Goal: Use online tool/utility

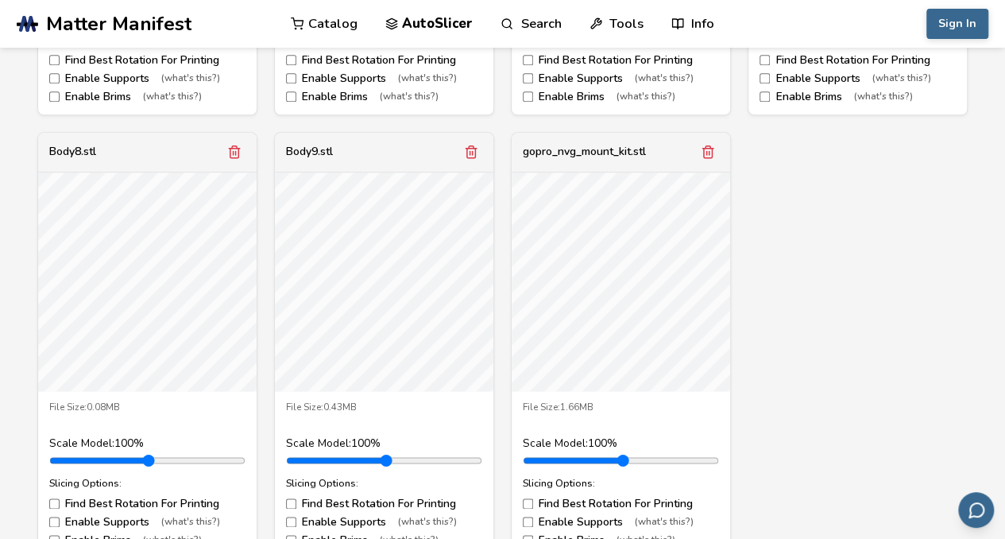
scroll to position [1112, 0]
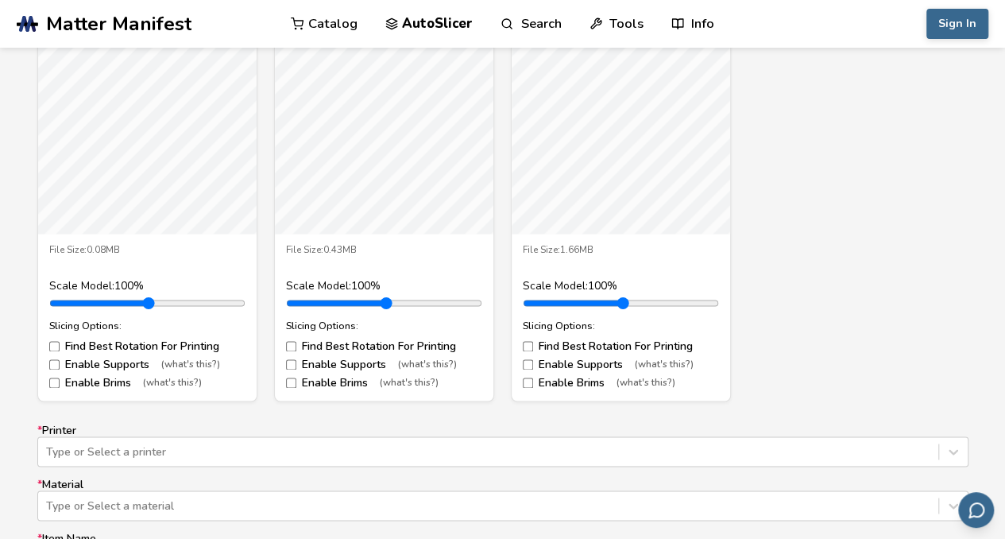
click at [534, 363] on label "Enable Supports (what's this?)" at bounding box center [621, 364] width 196 height 13
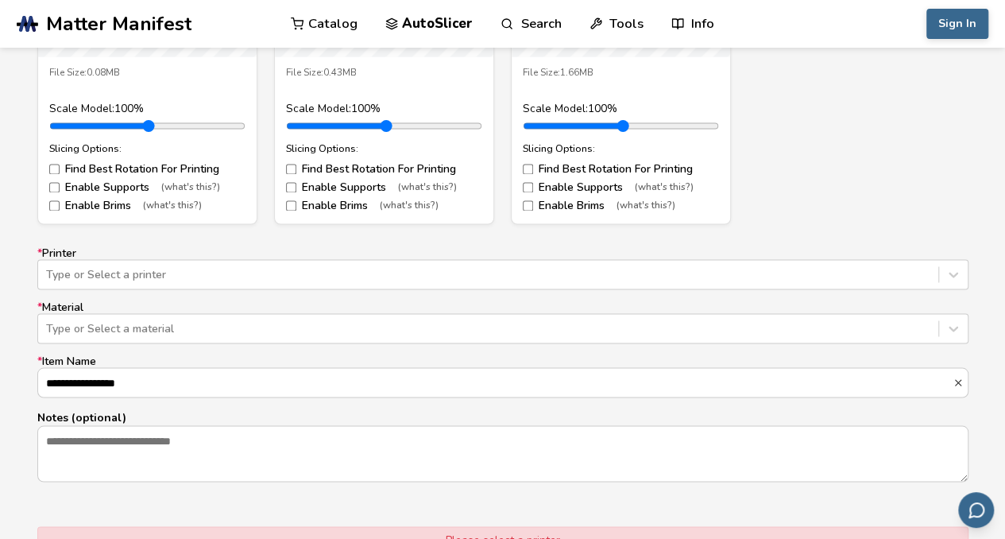
click at [105, 289] on div "Type or Select a printer" at bounding box center [502, 274] width 931 height 30
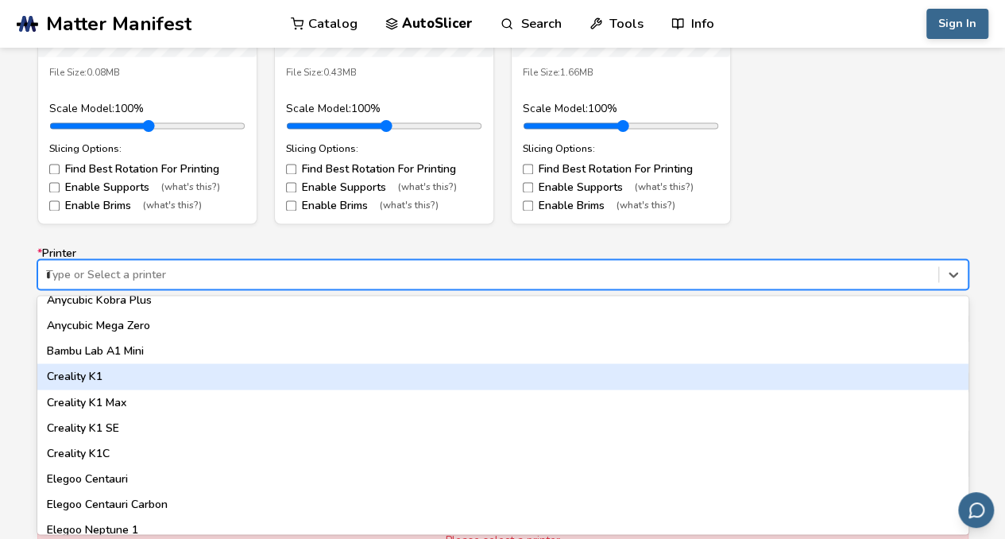
scroll to position [0, 0]
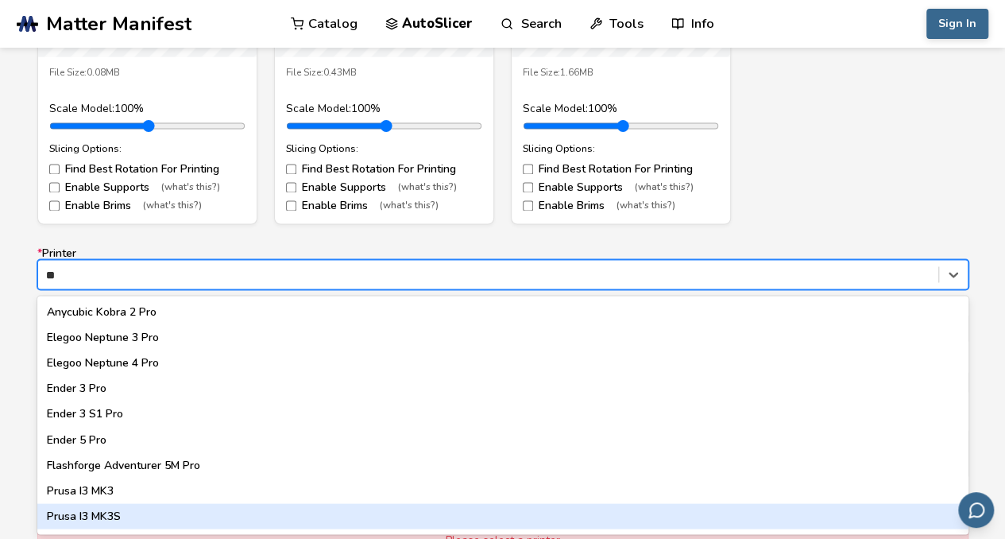
type input "*"
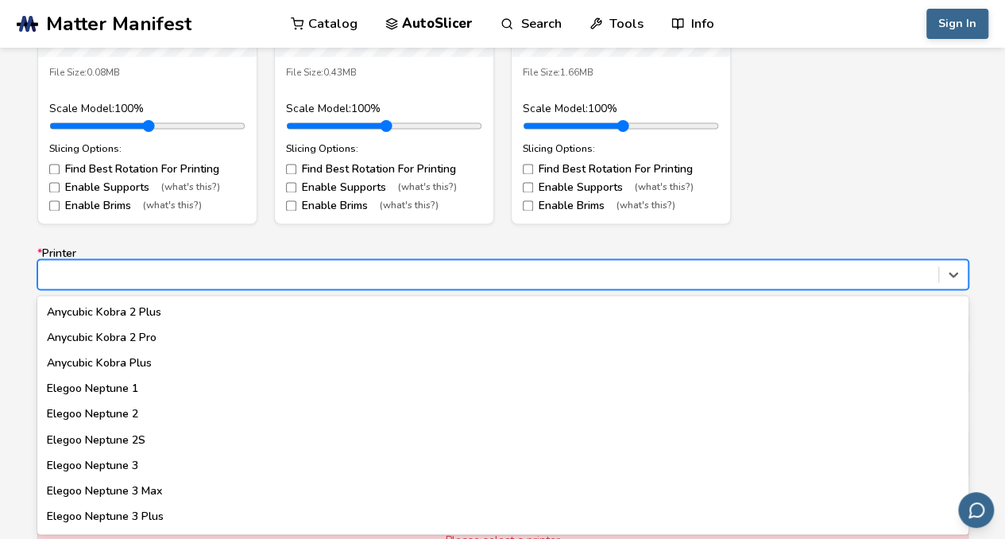
type input "*"
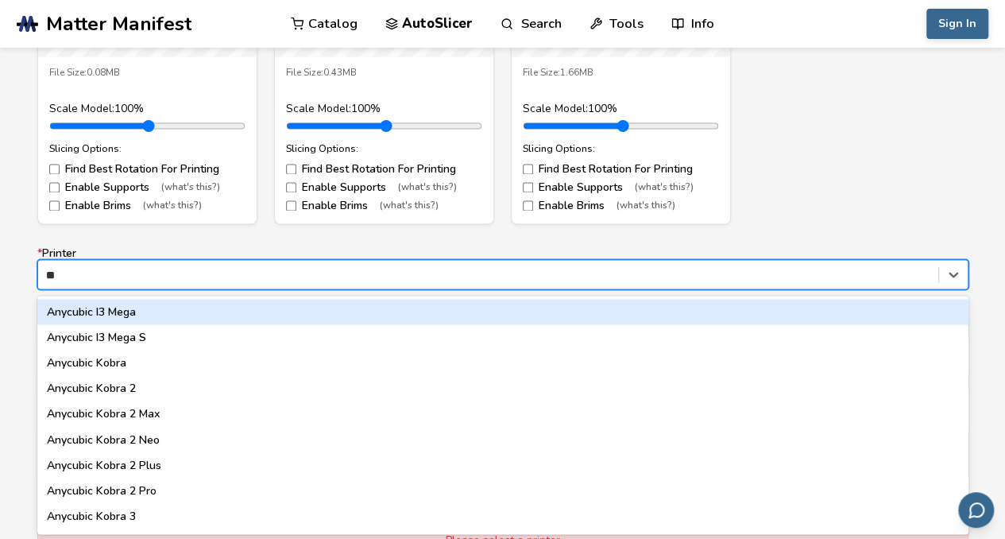
type input "*"
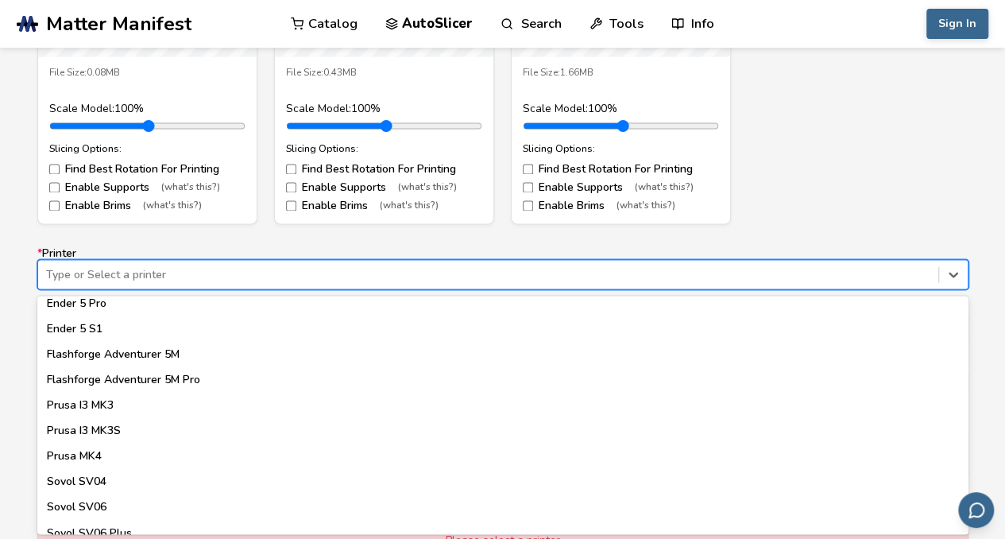
scroll to position [1271, 0]
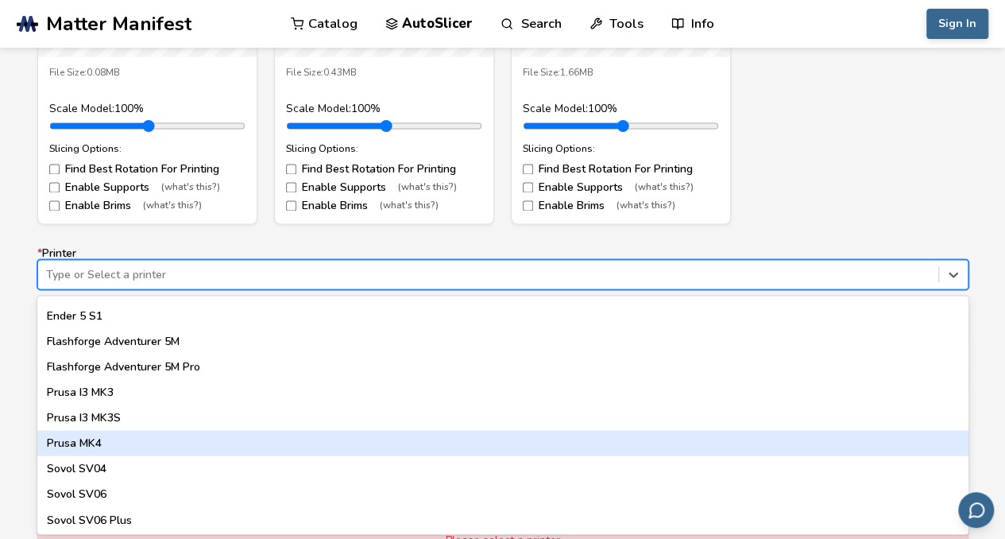
click at [132, 444] on div "Prusa MK4" at bounding box center [502, 442] width 931 height 25
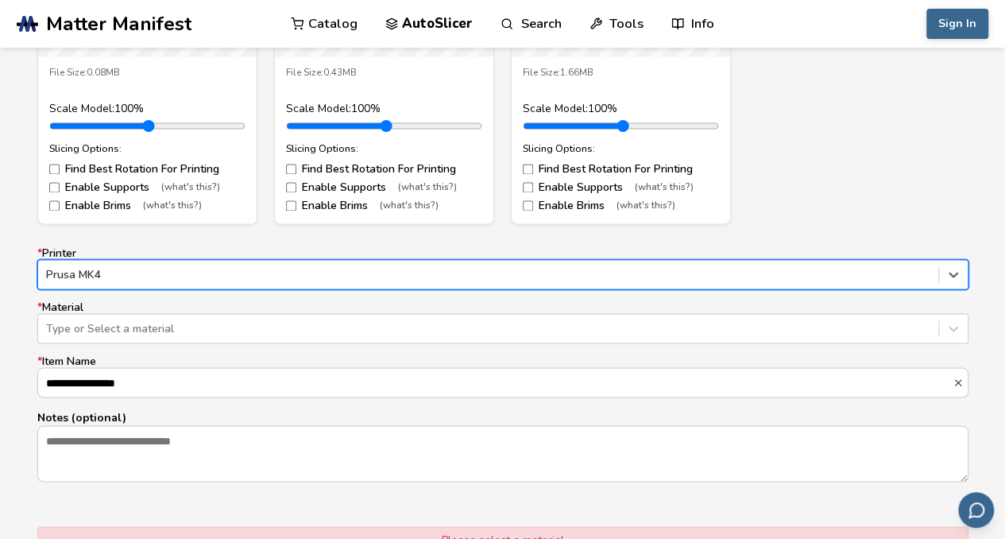
click at [79, 319] on div "Type or Select a material" at bounding box center [488, 328] width 900 height 22
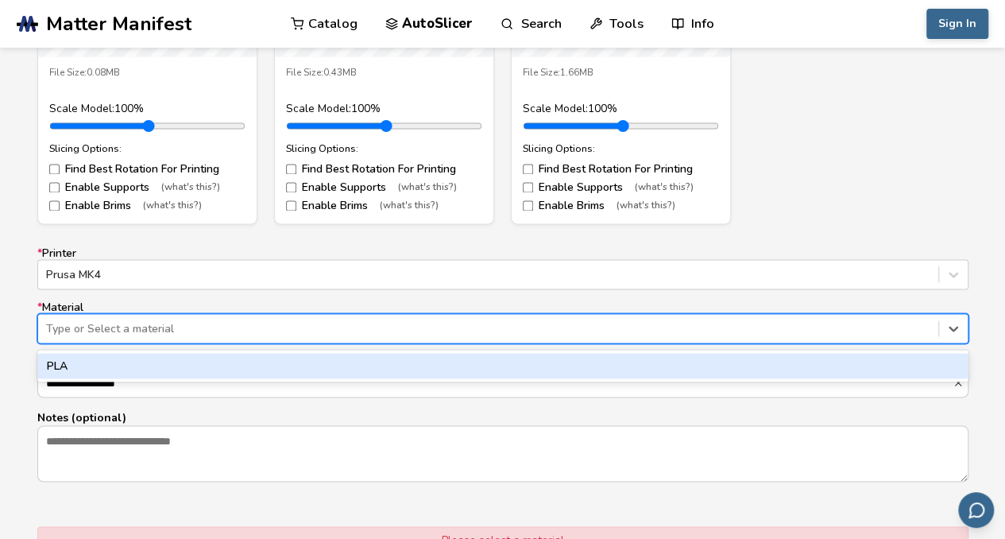
click at [99, 364] on div "PLA" at bounding box center [502, 365] width 931 height 25
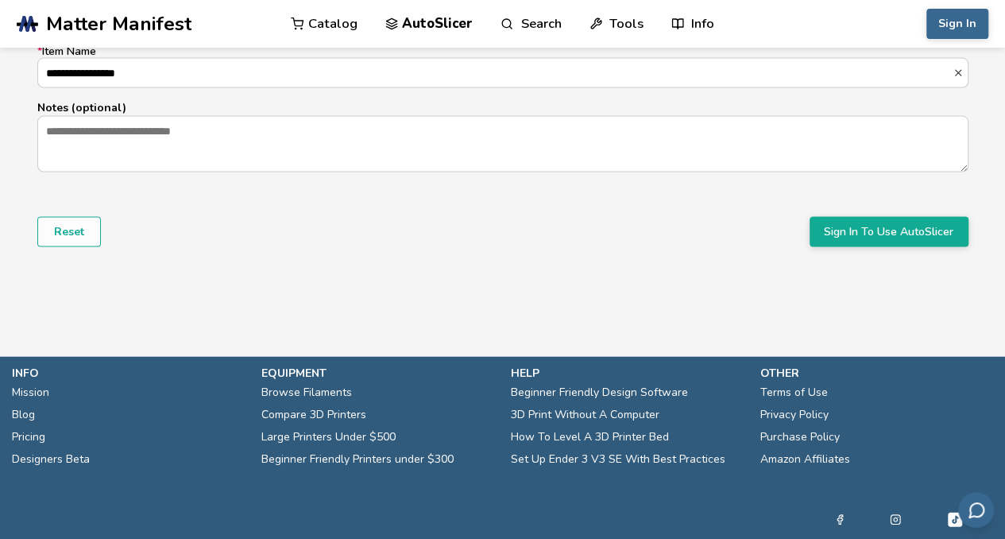
scroll to position [1630, 0]
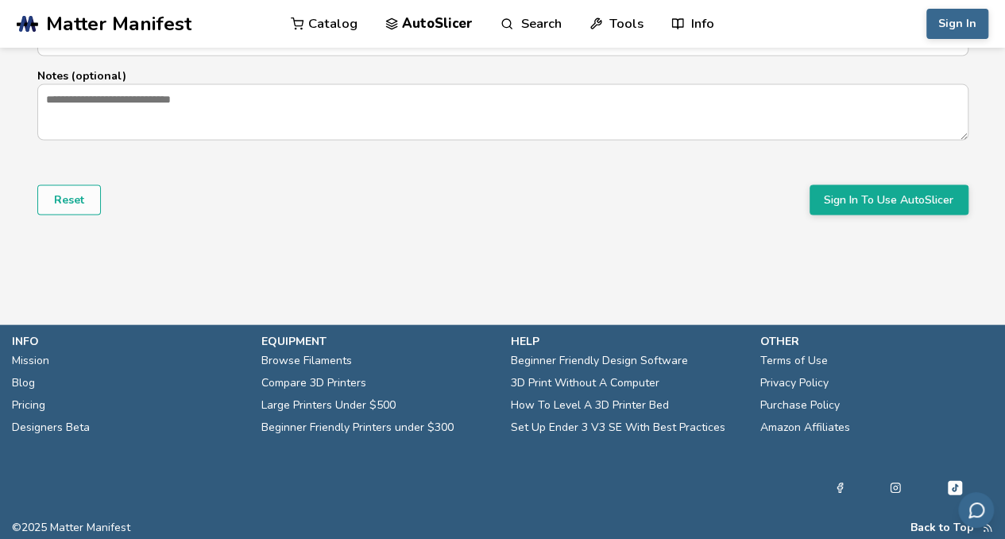
click at [845, 191] on button "Sign In To Use AutoSlicer" at bounding box center [889, 200] width 159 height 30
